Goal: Book appointment/travel/reservation

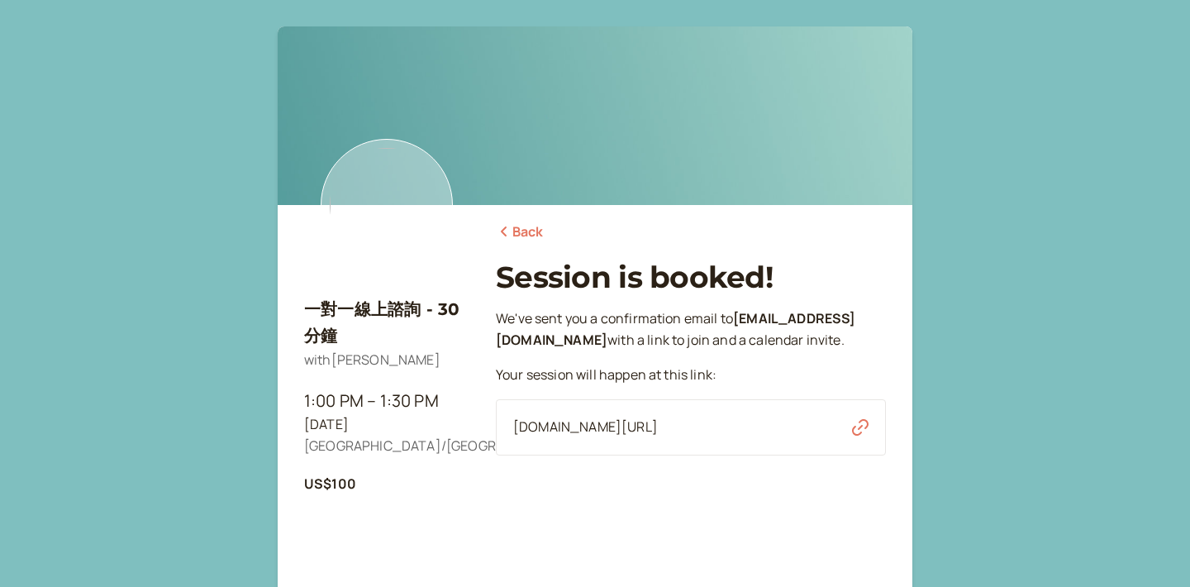
click at [855, 423] on icon "button" at bounding box center [860, 427] width 17 height 17
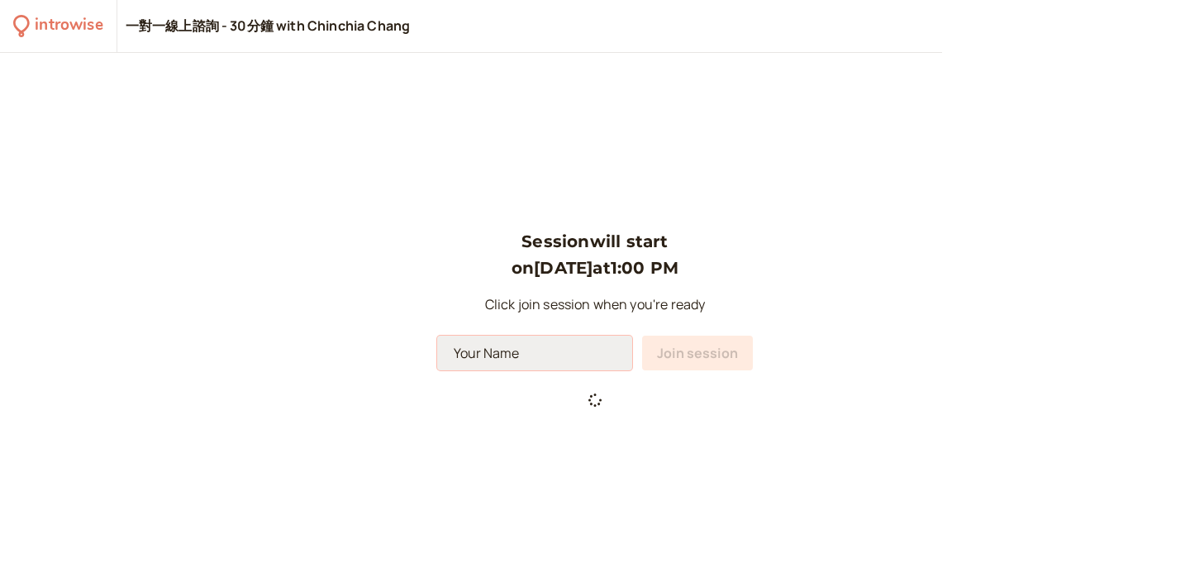
click at [564, 345] on input at bounding box center [534, 353] width 195 height 35
type input "J"
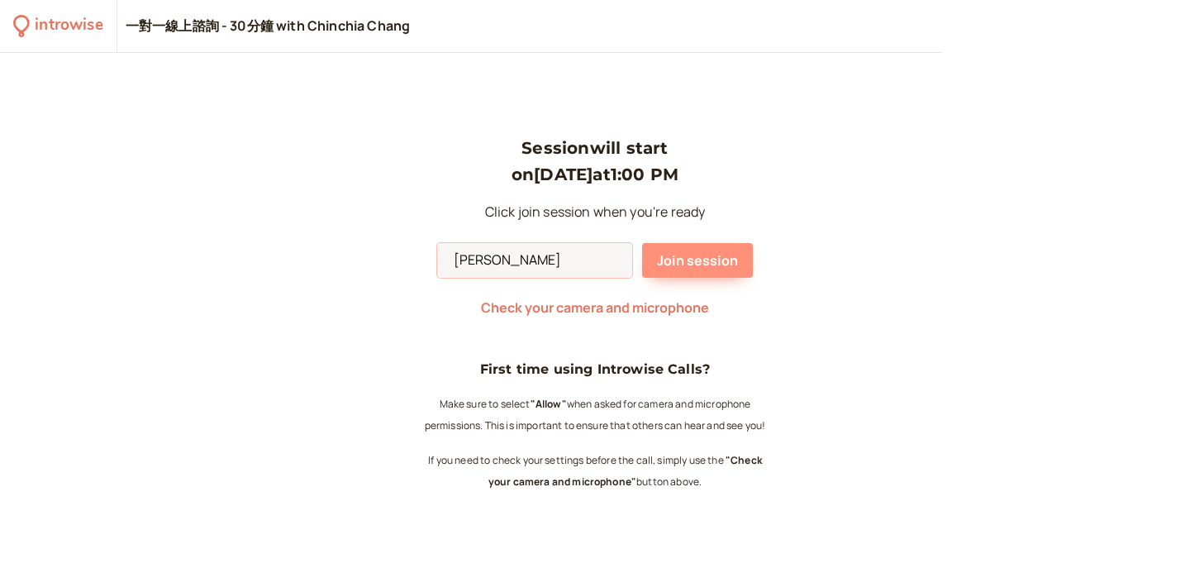
type input "[PERSON_NAME]"
click at [695, 243] on button "Join session" at bounding box center [697, 260] width 111 height 35
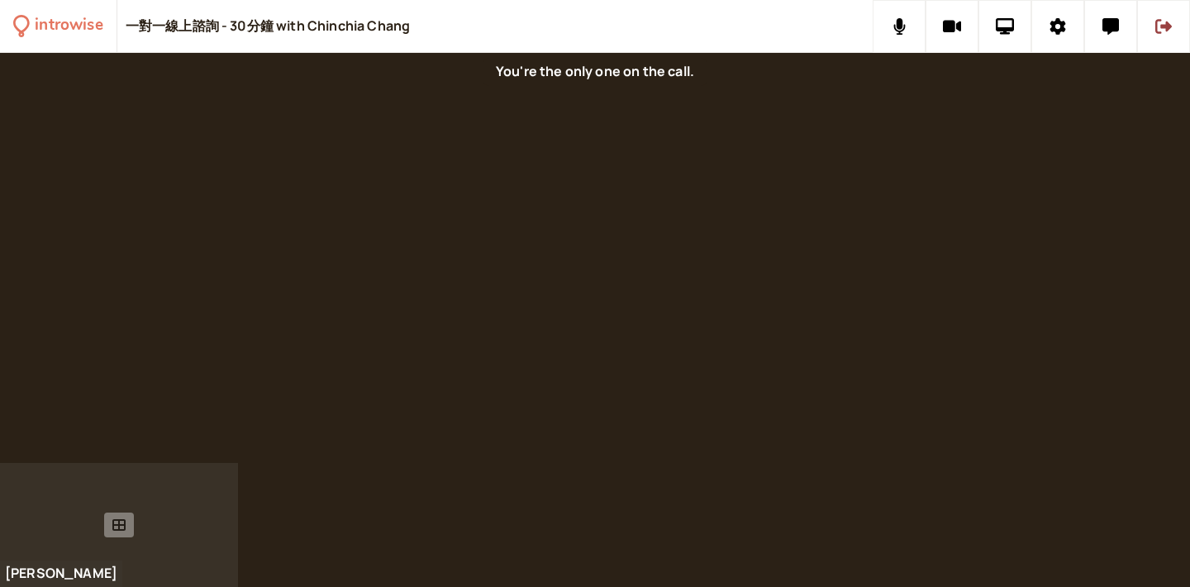
click at [142, 525] on div at bounding box center [119, 525] width 238 height 124
click at [124, 525] on icon at bounding box center [118, 525] width 13 height 12
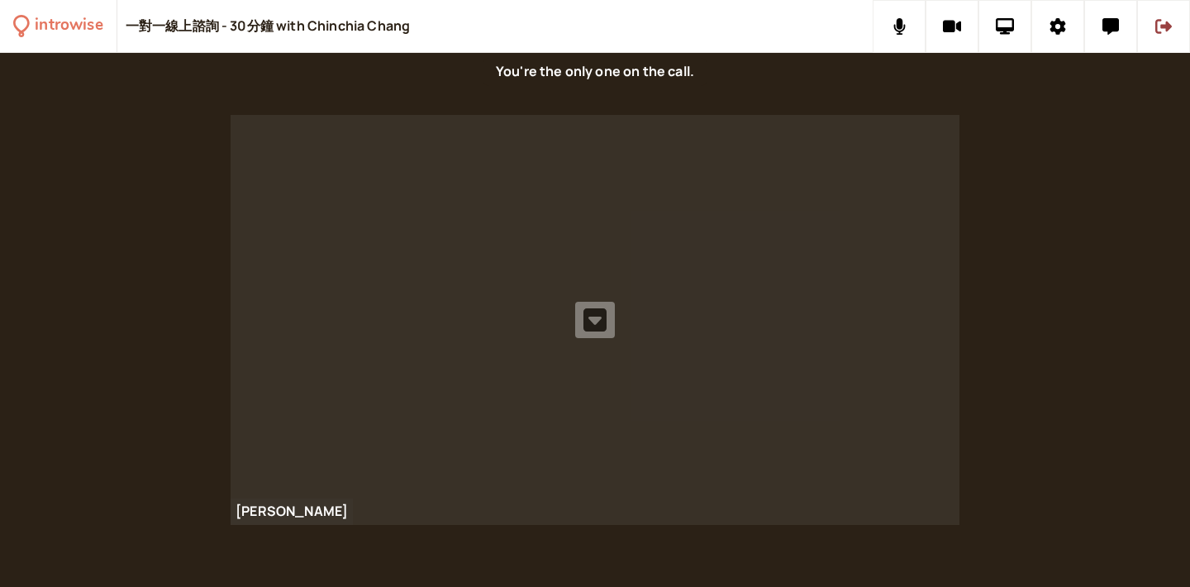
click at [588, 323] on icon at bounding box center [594, 319] width 23 height 23
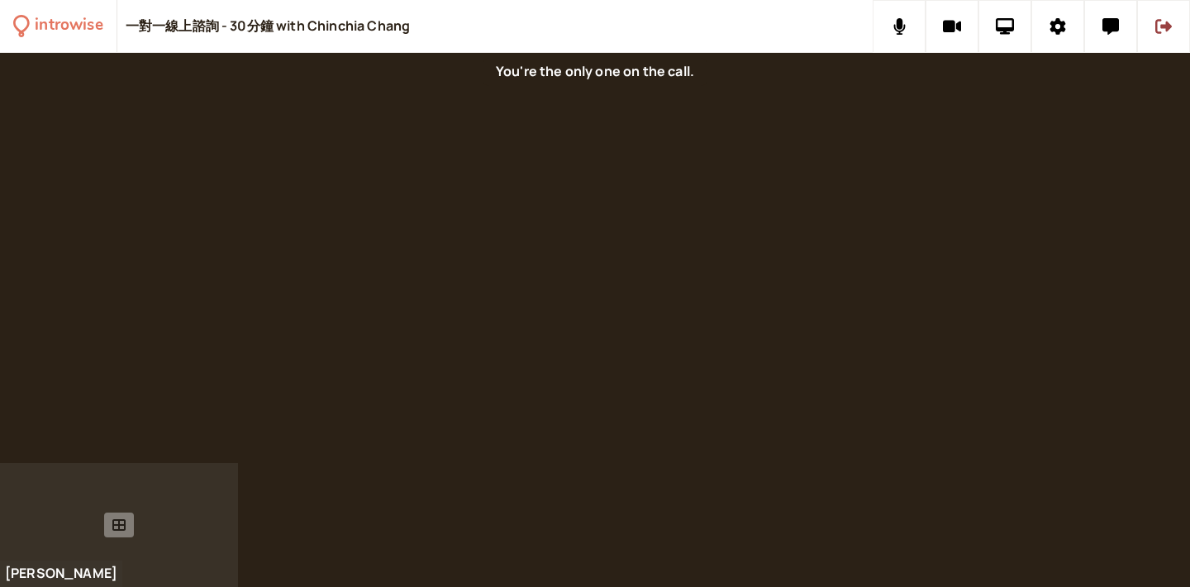
click at [176, 518] on div at bounding box center [119, 525] width 238 height 124
click at [118, 521] on icon at bounding box center [118, 525] width 13 height 12
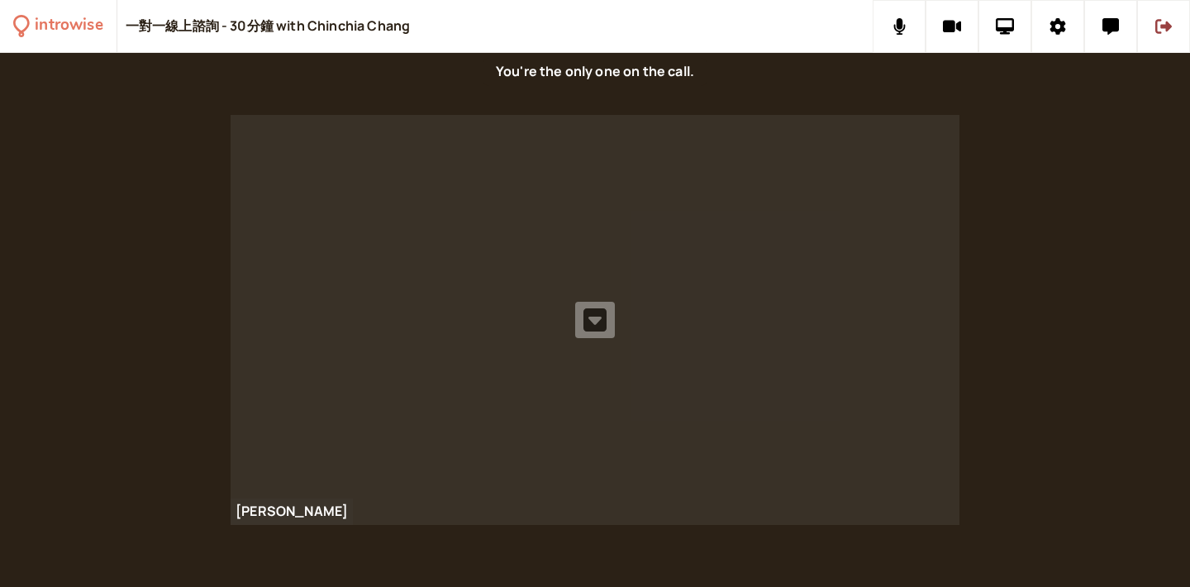
click at [605, 333] on button at bounding box center [595, 320] width 40 height 36
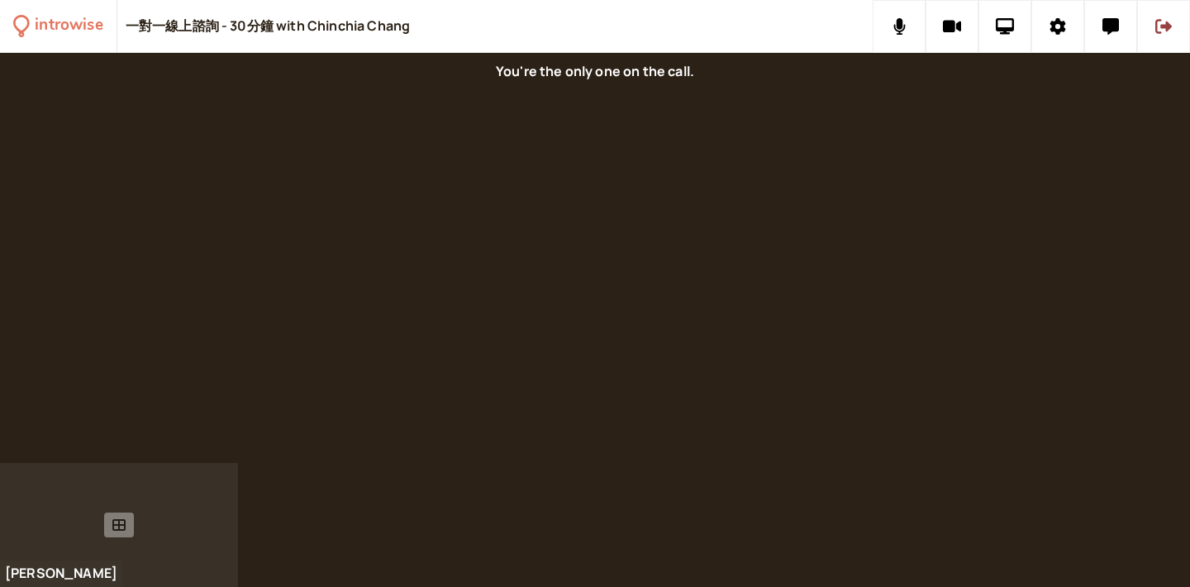
click at [112, 521] on icon at bounding box center [118, 524] width 13 height 13
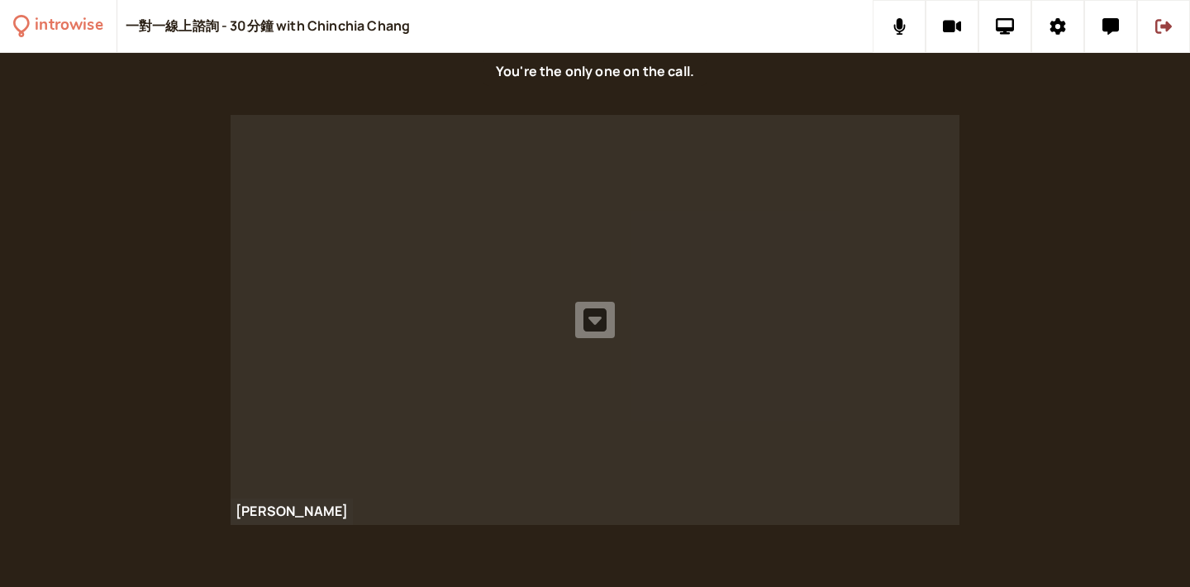
click at [589, 312] on icon at bounding box center [594, 319] width 23 height 23
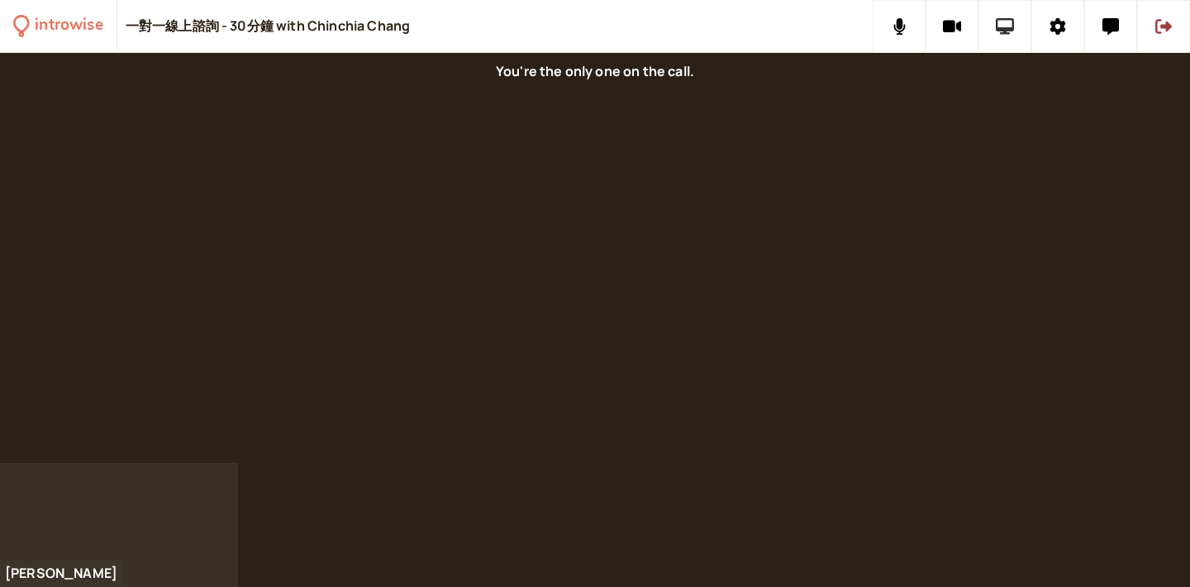
click at [998, 26] on icon at bounding box center [1005, 26] width 19 height 17
click at [124, 518] on icon at bounding box center [118, 524] width 13 height 13
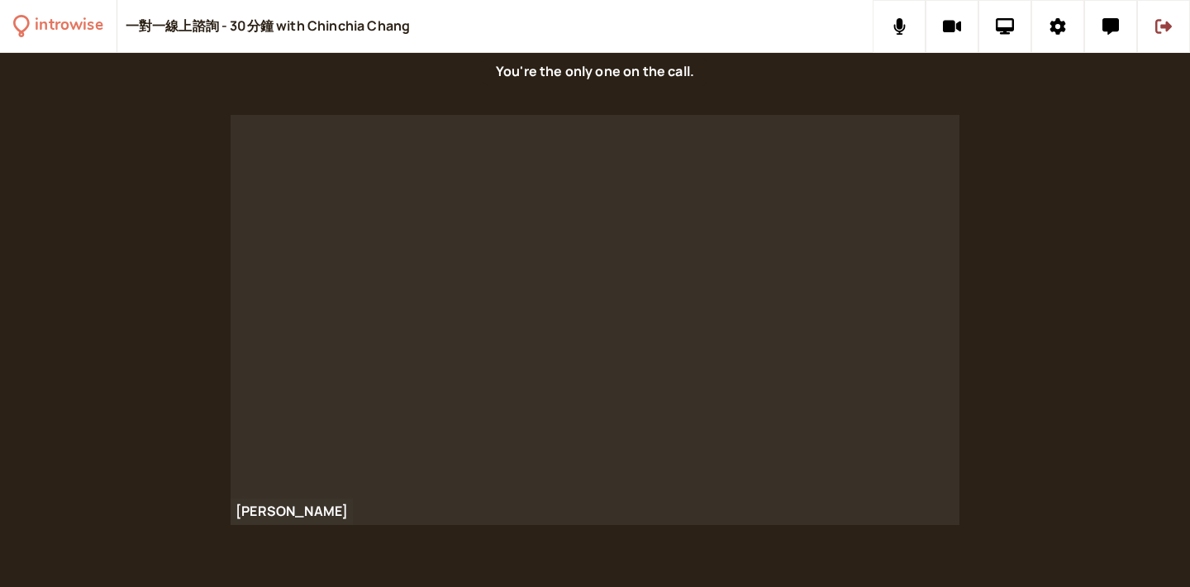
click at [607, 316] on button at bounding box center [595, 320] width 40 height 36
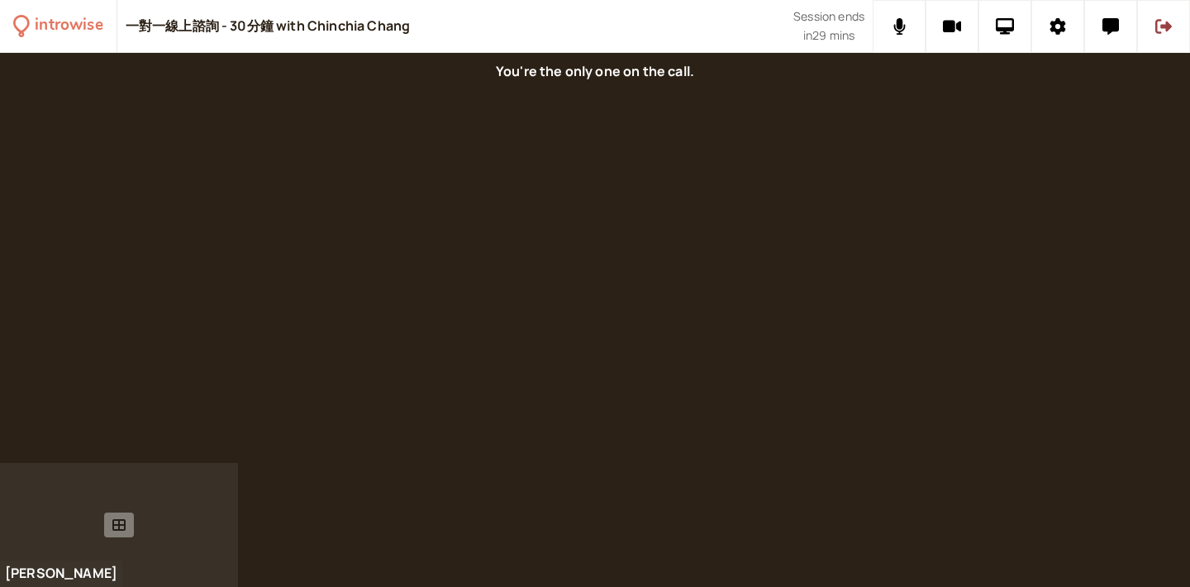
click at [124, 529] on icon at bounding box center [118, 525] width 13 height 12
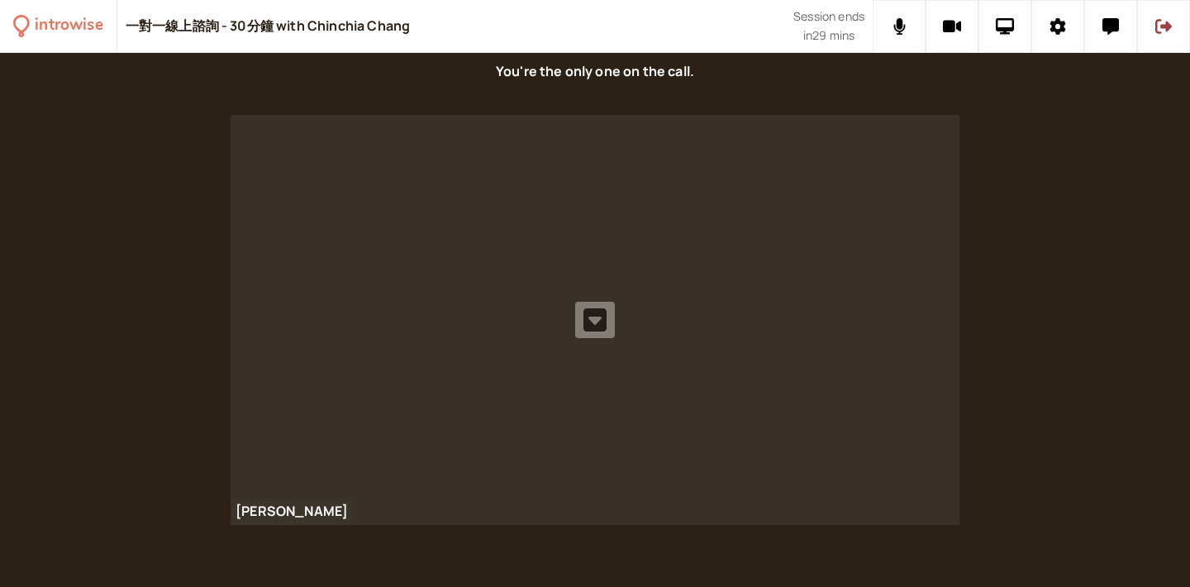
click at [594, 321] on icon at bounding box center [594, 320] width 23 height 26
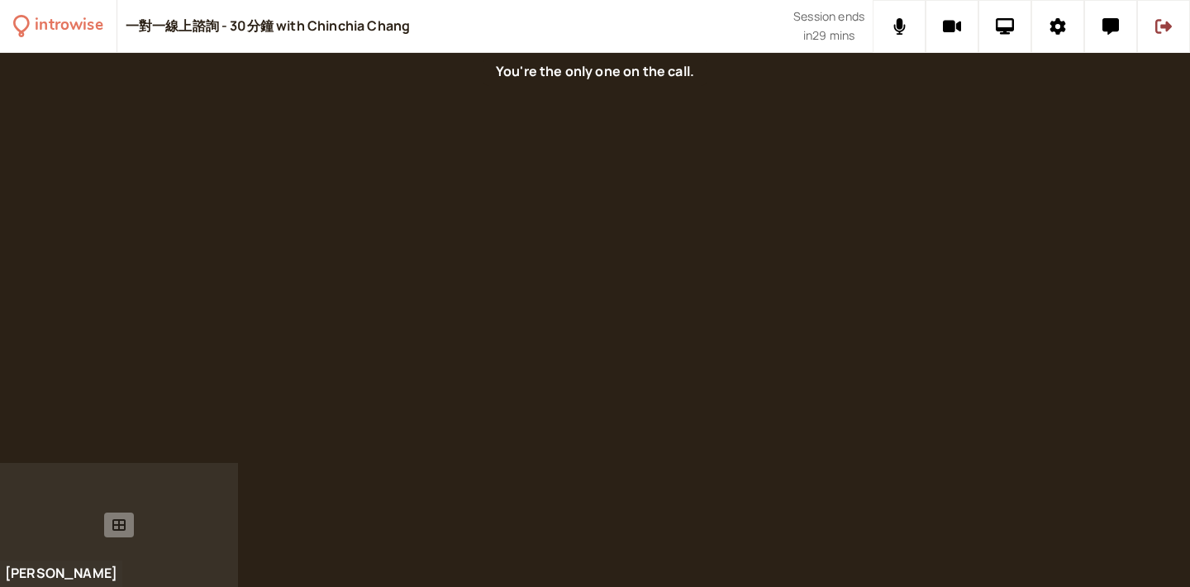
click at [124, 521] on icon at bounding box center [118, 525] width 13 height 12
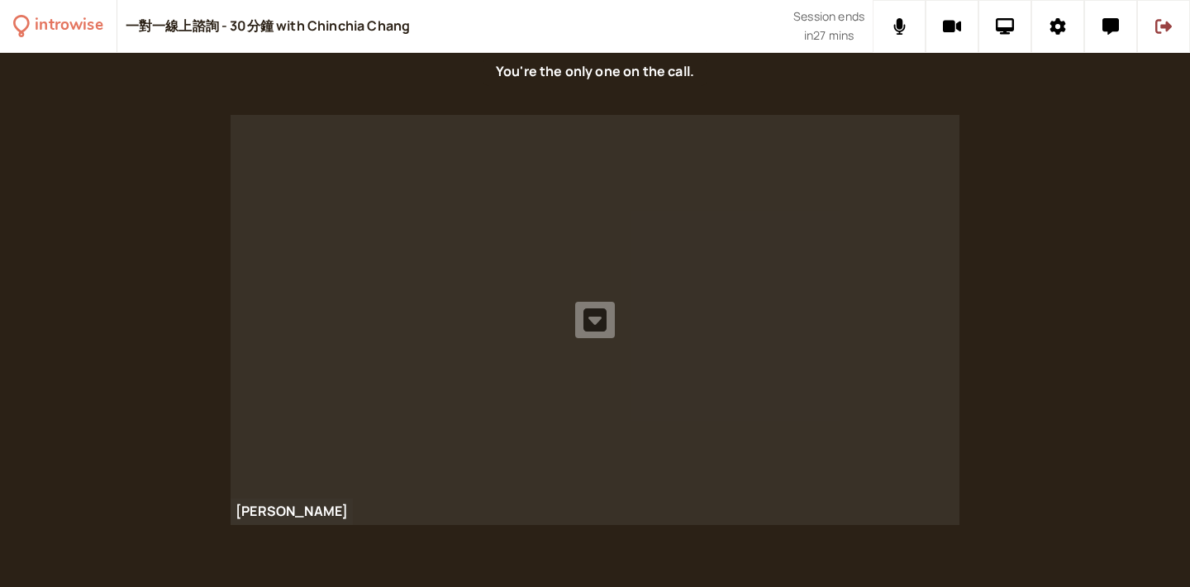
click at [587, 317] on icon at bounding box center [594, 319] width 23 height 23
